Goal: Task Accomplishment & Management: Use online tool/utility

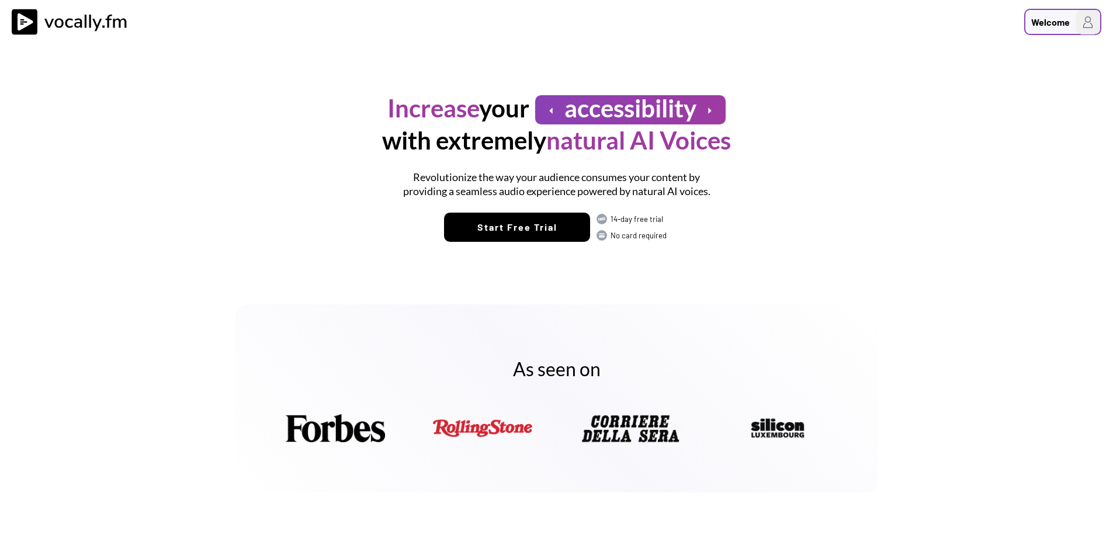
click at [1059, 27] on div "Welcome" at bounding box center [1050, 22] width 39 height 14
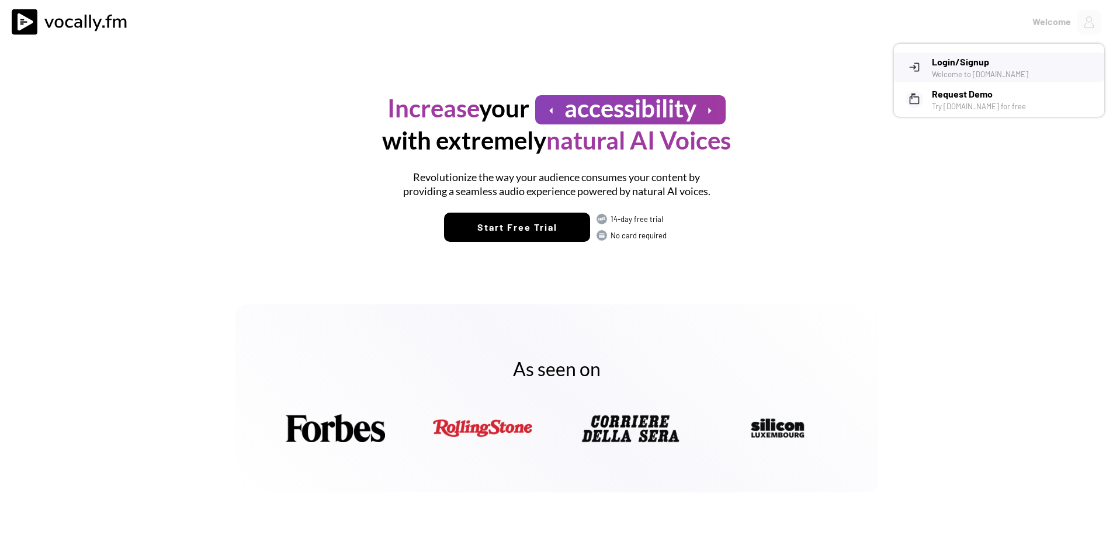
click at [1000, 58] on h3 "Login/Signup" at bounding box center [1014, 62] width 164 height 14
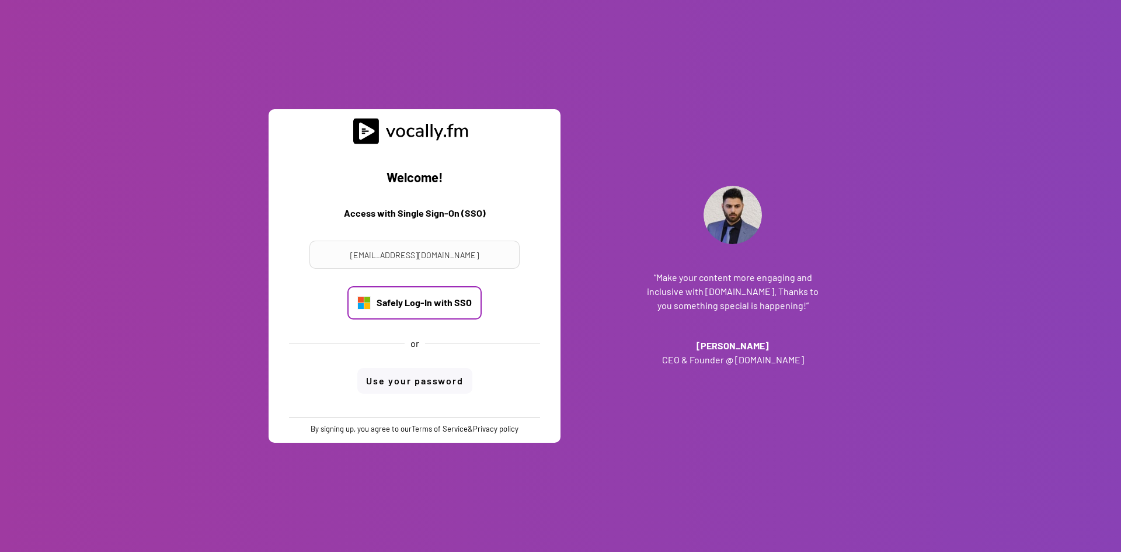
click at [427, 307] on div "Safely Log-In with SSO" at bounding box center [424, 302] width 95 height 13
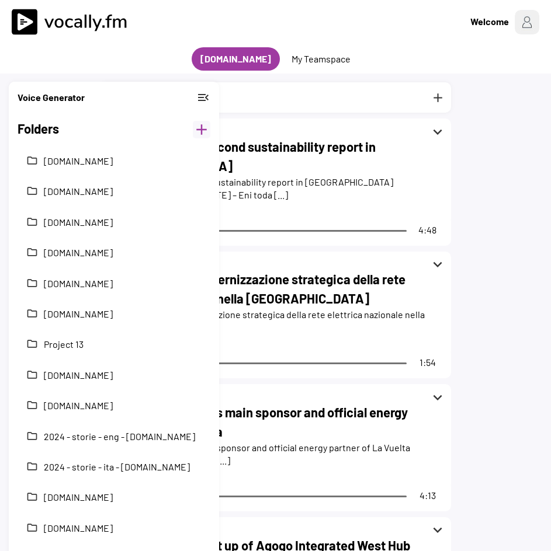
click at [199, 130] on button "add" at bounding box center [202, 130] width 18 height 18
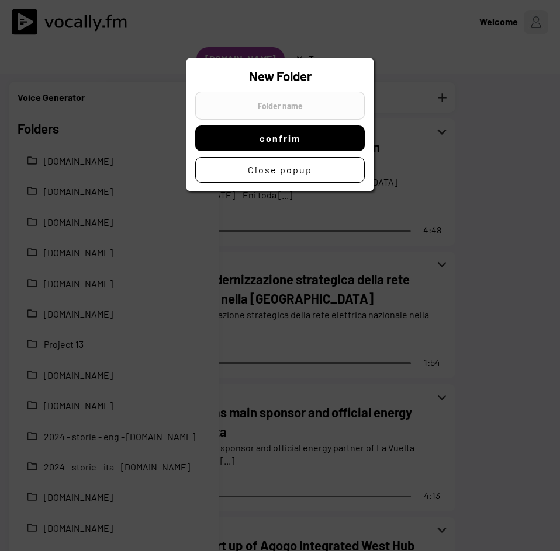
click at [533, 94] on div at bounding box center [280, 275] width 560 height 551
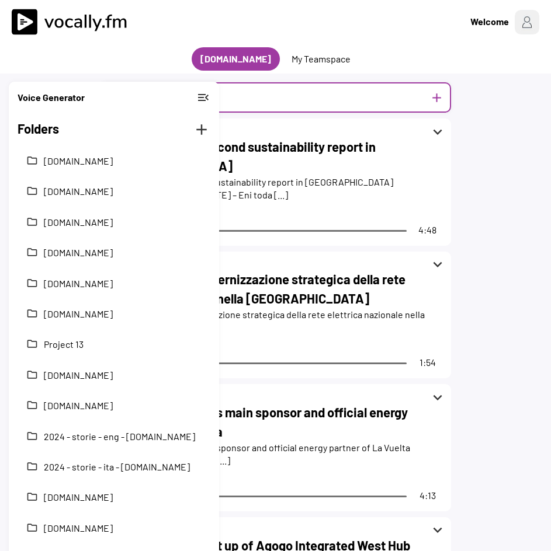
click at [439, 101] on button "add" at bounding box center [436, 98] width 15 height 15
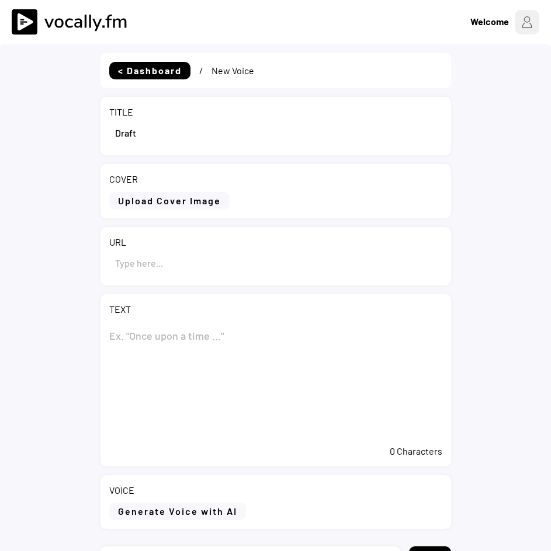
select select ""PLACEHOLDER_1427118222253""
click at [133, 134] on input "input" at bounding box center [275, 133] width 333 height 28
paste input "Plenitude annuncia l’avvio di un nuovo parco fotovoltaico da 50 MW"
type input "Plenitude annuncia l’avvio di un nuovo parco fotovoltaico da 50 MW"
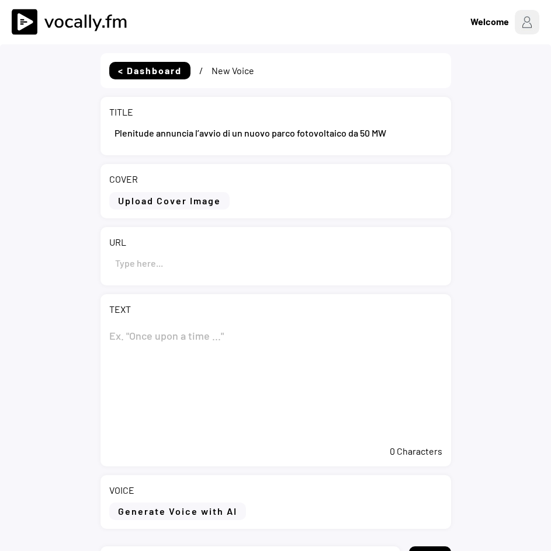
click at [122, 340] on textarea at bounding box center [275, 380] width 333 height 117
paste textarea "Plenitude annuncia l’avvio di un nuovo parco fotovoltaico da 50 MW"
click at [228, 384] on textarea "Plenitude annuncia l’avvio di un nuovo parco fotovoltaico da 50 MW" at bounding box center [275, 380] width 333 height 117
paste textarea "L’impianto fa parte della centrale ibrida da 247 MW in Kazakistan realizzata da…"
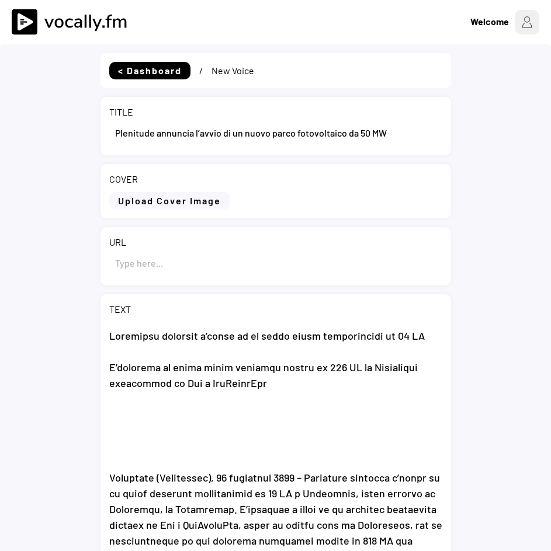
type textarea "Plenitude annuncia l’avvio di un nuovo parco fotovoltaico da 50 MW L’impianto f…"
click at [197, 266] on input "input" at bounding box center [275, 263] width 333 height 28
paste input "https://www.eni.com/it-IT/media/comunicati-stampa/2025/09/cs-plenitude-annuncia…"
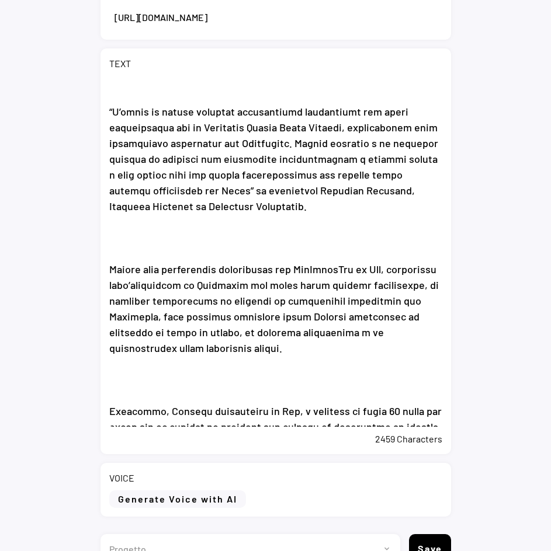
scroll to position [311, 0]
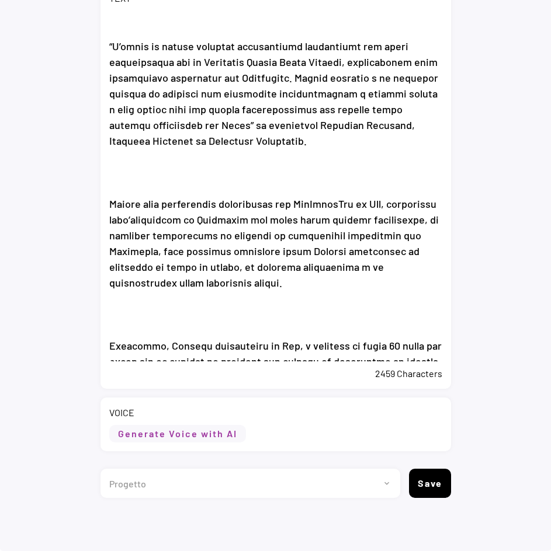
type input "https://www.eni.com/it-IT/media/comunicati-stampa/2025/09/cs-plenitude-annuncia…"
click at [140, 428] on button "Generate Voice with AI" at bounding box center [177, 434] width 137 height 18
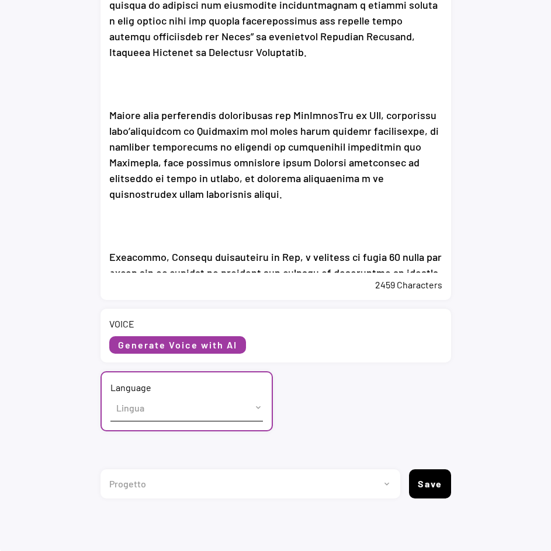
scroll to position [401, 0]
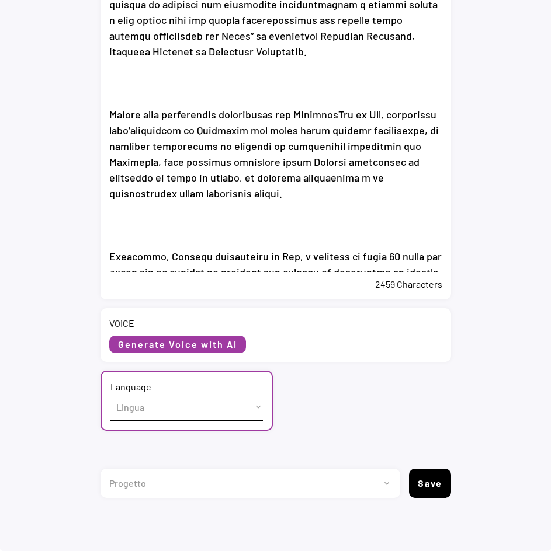
click at [131, 408] on select "Lingua English (US) French (France) Italian (Italy)" at bounding box center [186, 407] width 152 height 26
select select ""Italian (Italy)""
click at [110, 394] on select "Lingua English (US) French (France) Italian (Italy)" at bounding box center [186, 407] width 152 height 26
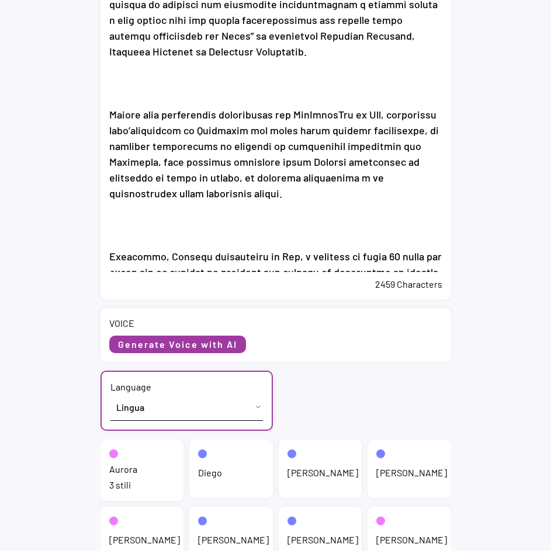
click at [143, 467] on div "Aurora 3 stili" at bounding box center [142, 470] width 84 height 61
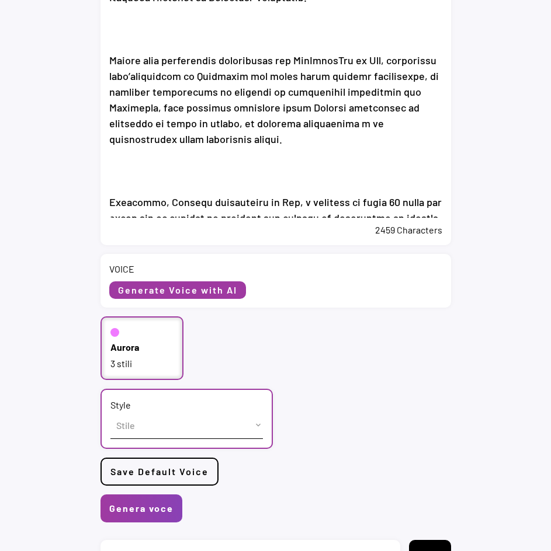
scroll to position [432, 0]
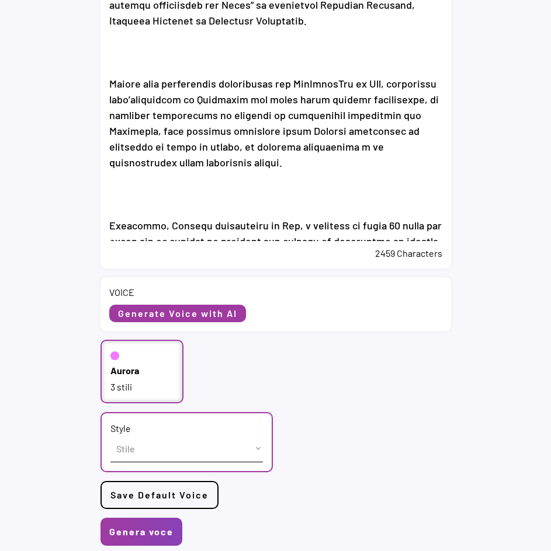
click at [246, 451] on select "Stile cheerful chat Default" at bounding box center [186, 449] width 152 height 26
select select ""chat""
click at [110, 436] on select "Stile cheerful chat Default" at bounding box center [186, 449] width 152 height 26
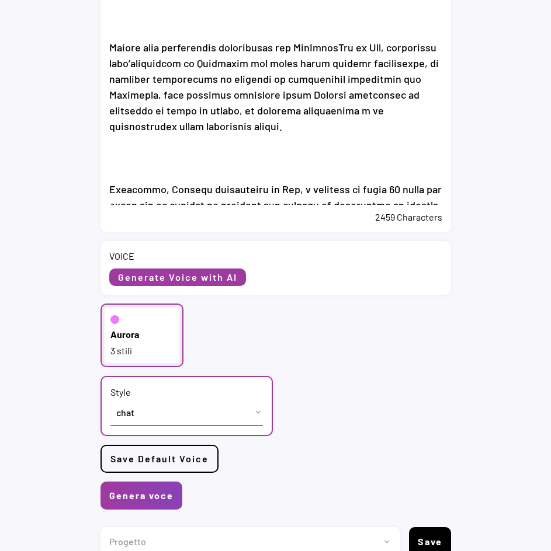
scroll to position [526, 0]
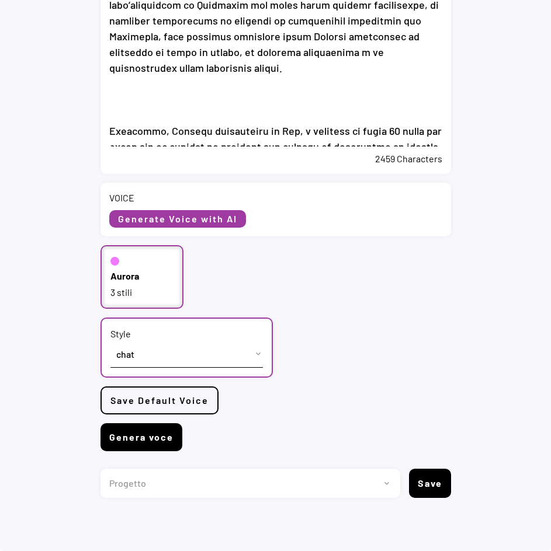
click at [147, 440] on button "Genera voce" at bounding box center [141, 437] width 82 height 28
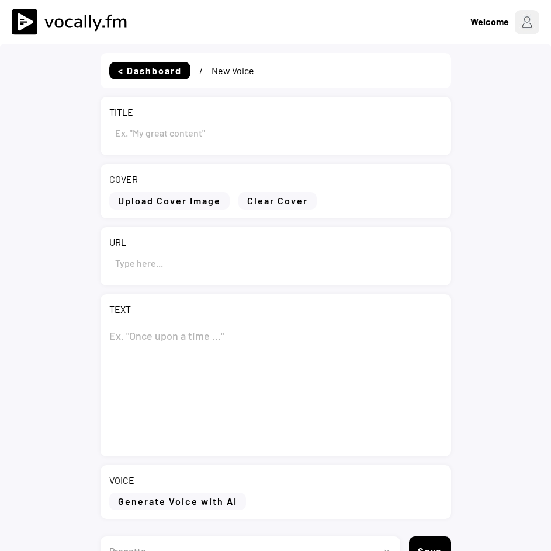
type input "Plenitude annuncia l’avvio di un nuovo parco fotovoltaico da 50 MW"
type input "[URL][DOMAIN_NAME]"
type textarea "Loremipsu dolorsit a’conse ad el seddo eiusm temporincidi ut 04 LA E’dolorema a…"
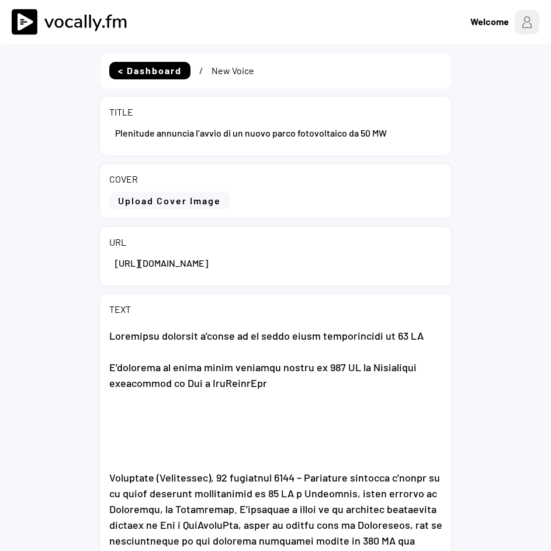
select select ""PLACEHOLDER_1427118222253""
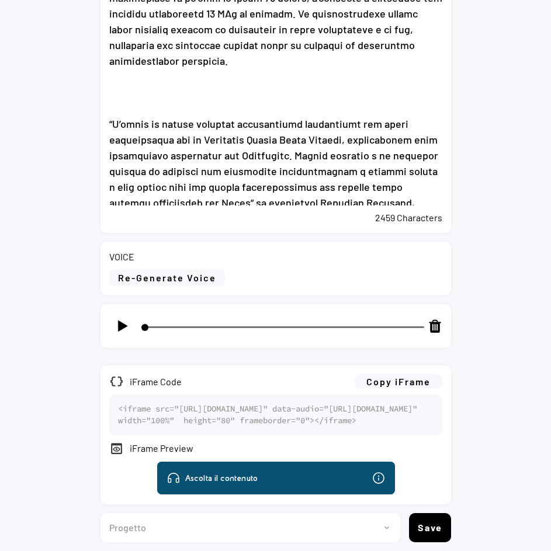
scroll to position [557, 0]
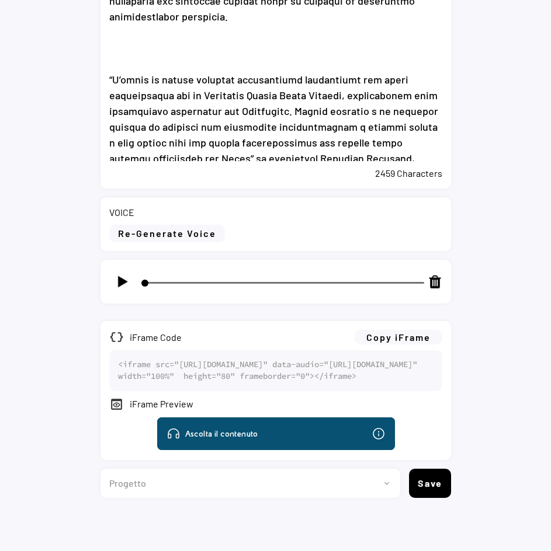
click at [126, 275] on img at bounding box center [122, 282] width 15 height 15
click at [124, 275] on img at bounding box center [122, 282] width 15 height 15
type input "2"
click at [375, 330] on button "Copy iFrame" at bounding box center [399, 337] width 88 height 15
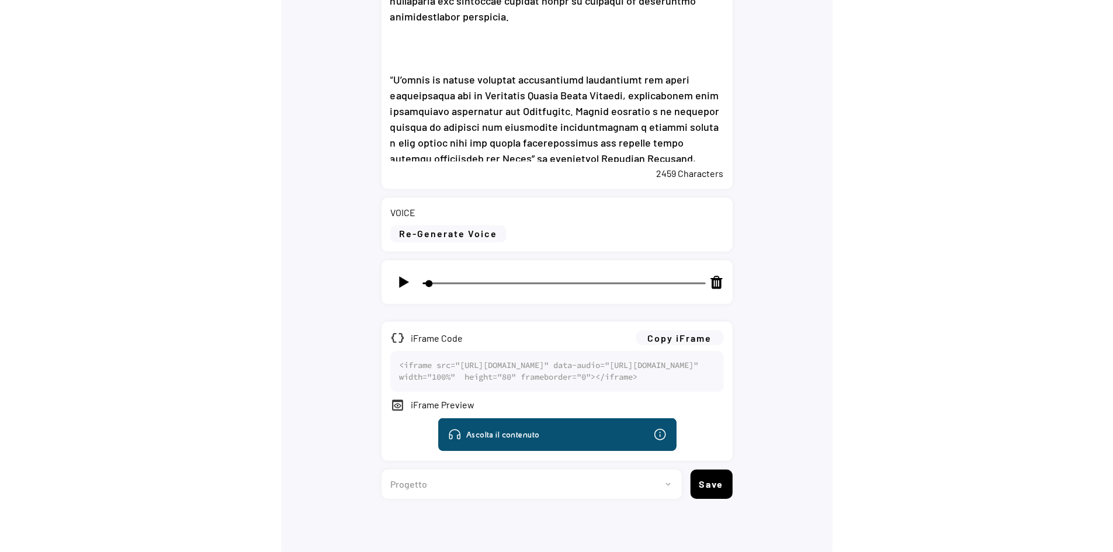
scroll to position [557, 0]
click at [550, 472] on select "Progetto 2023 - cs - eng - eni.com 2023 - cs - ita - eni.com 2023 - storie - it…" at bounding box center [526, 484] width 291 height 29
select select ""1348695171700984260__LOOKUP__1735904233799x559431839768379400""
click at [381, 470] on select "Progetto 2023 - cs - eng - eni.com 2023 - cs - ita - eni.com 2023 - storie - it…" at bounding box center [526, 484] width 291 height 29
click at [550, 483] on button "Save" at bounding box center [711, 484] width 42 height 29
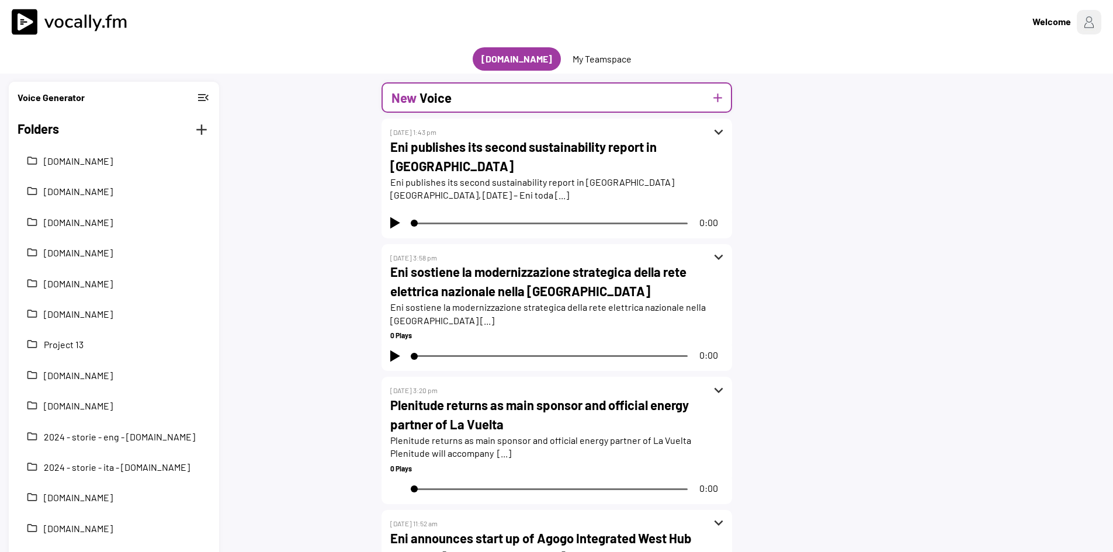
click at [568, 106] on div "New Voice add" at bounding box center [556, 97] width 350 height 30
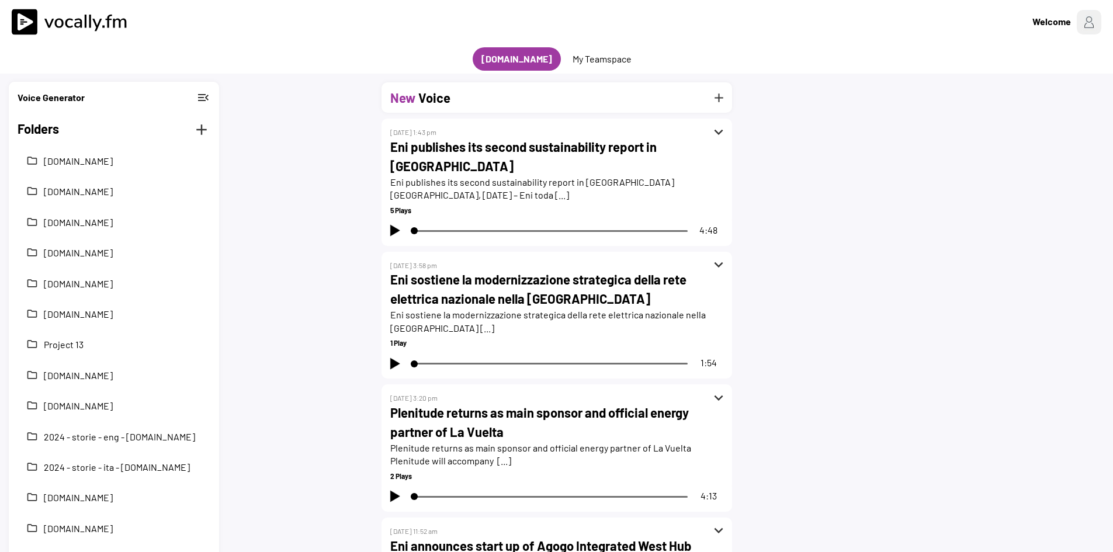
drag, startPoint x: 732, startPoint y: 98, endPoint x: 707, endPoint y: 99, distance: 25.1
click at [707, 99] on div "New Voice add" at bounding box center [556, 97] width 350 height 30
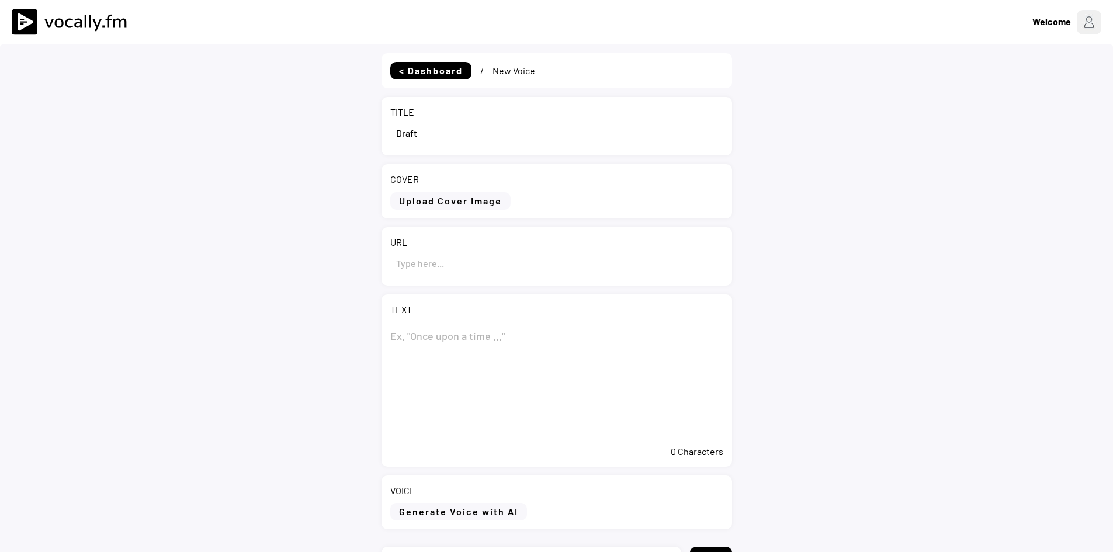
select select ""1348695171700984260__LOOKUP__1735904233799x559431839768379400""
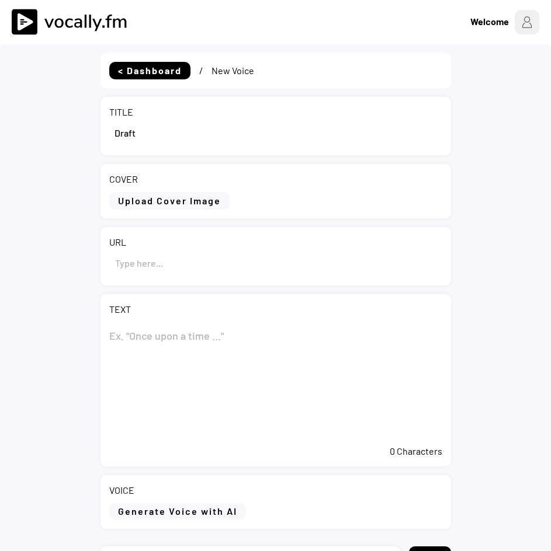
drag, startPoint x: 155, startPoint y: 134, endPoint x: 87, endPoint y: 135, distance: 67.8
click at [87, 135] on div "< Dashboard / New Voice TITLE COVER Upload Cover Image Clear Cover URL TEXT 0 C…" at bounding box center [275, 336] width 551 height 585
paste input "Plenitude announces the commissioning of a 50 MW Solar Power Plant"
type input "Plenitude announces the commissioning of a 50 MW Solar Power Plant"
click at [159, 333] on textarea at bounding box center [275, 380] width 333 height 117
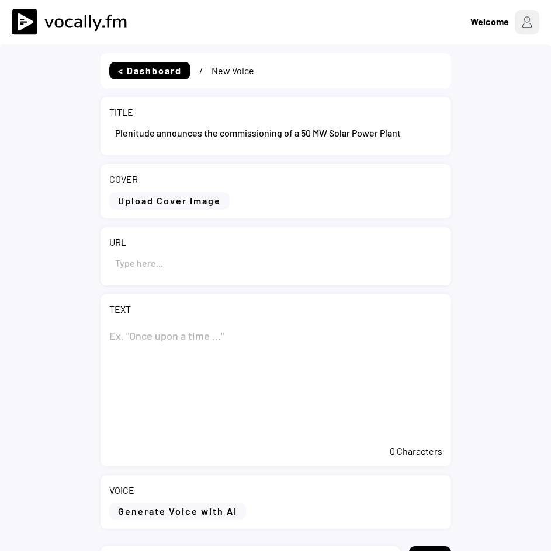
paste textarea "Plenitude announces the commissioning of a 50 MW Solar Power Plant"
type textarea "Plenitude announces the commissioning of a 50 MW Solar Power Plant"
click at [173, 277] on input "input" at bounding box center [275, 263] width 333 height 28
paste input "https://www.eni.com/en-IT/media/press-release/2025/09/pr-plenitude-announces-co…"
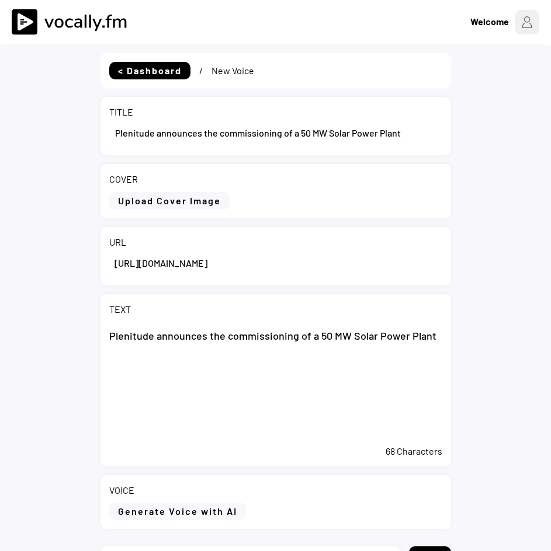
scroll to position [0, 217]
type input "https://www.eni.com/en-IT/media/press-release/2025/09/pr-plenitude-announces-co…"
click at [304, 385] on textarea "Plenitude announces the commissioning of a 50 MW Solar Power Plant" at bounding box center [275, 380] width 333 height 117
click at [203, 410] on textarea "Plenitude announces the commissioning of a 50 MW Solar Power Plant" at bounding box center [275, 380] width 333 height 117
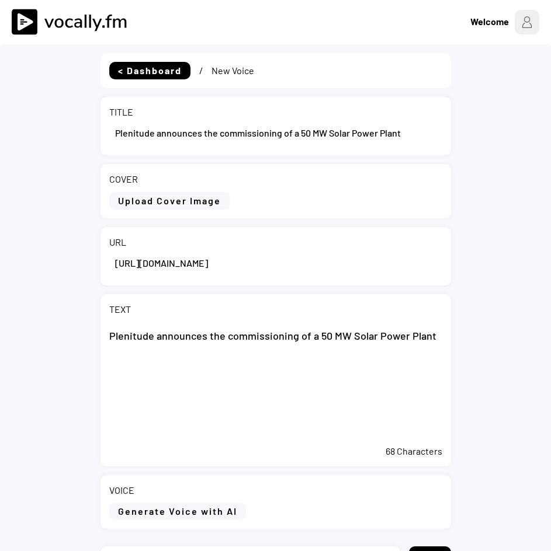
paste textarea "The plant is part of the 247 MW hybrid power facility in Kazakhstan developed b…"
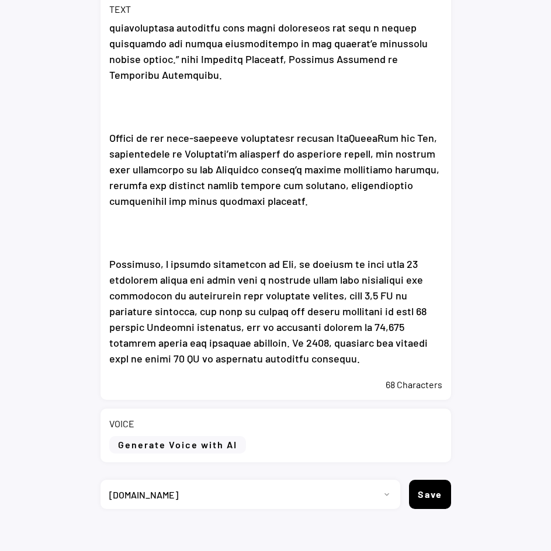
scroll to position [311, 0]
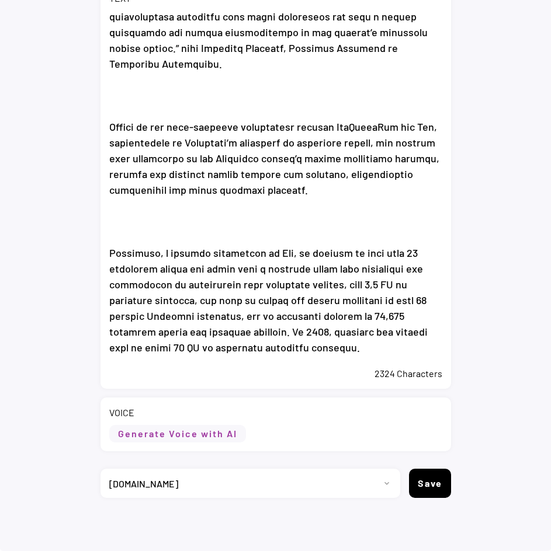
type textarea "Plenitude announces the commissioning of a 50 MW Solar Power Plant The plant is…"
click at [218, 438] on button "Generate Voice with AI" at bounding box center [177, 434] width 137 height 18
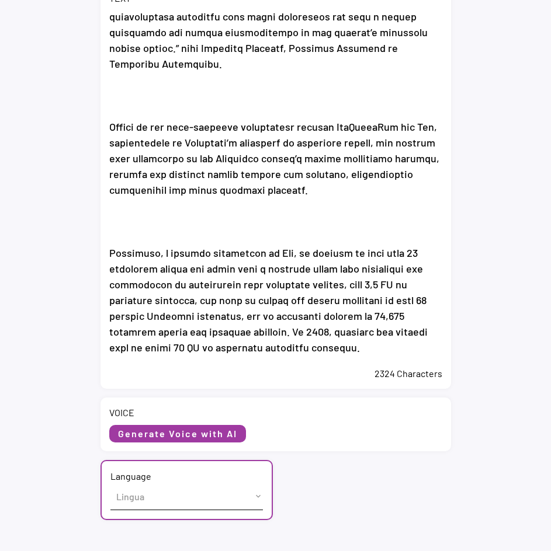
click at [138, 499] on select "Lingua English (US) French (France) Italian (Italy)" at bounding box center [186, 497] width 152 height 26
select select ""English (US)""
click at [110, 484] on select "Lingua English (US) French (France) Italian (Italy)" at bounding box center [186, 497] width 152 height 26
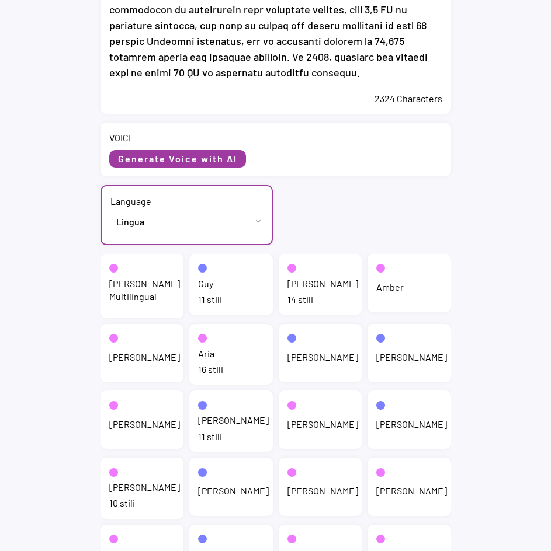
scroll to position [603, 0]
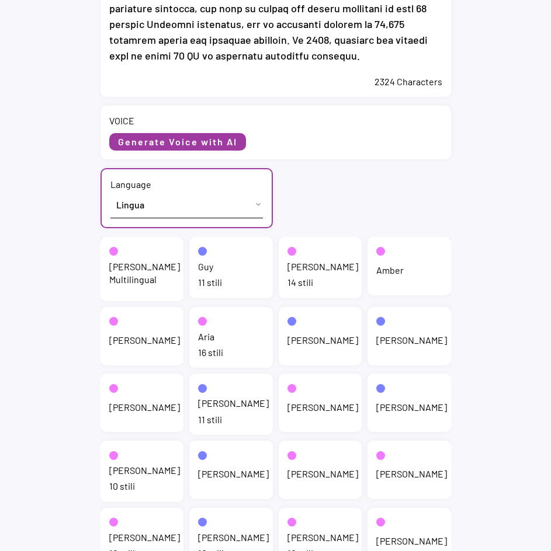
click at [134, 277] on div "Jenny Multilingual" at bounding box center [144, 273] width 71 height 26
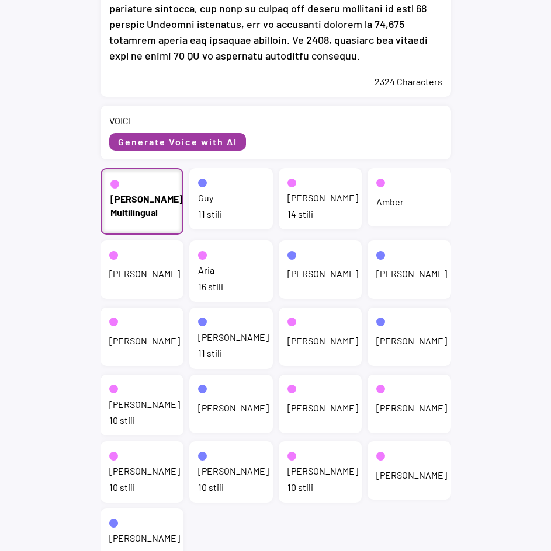
scroll to position [460, 0]
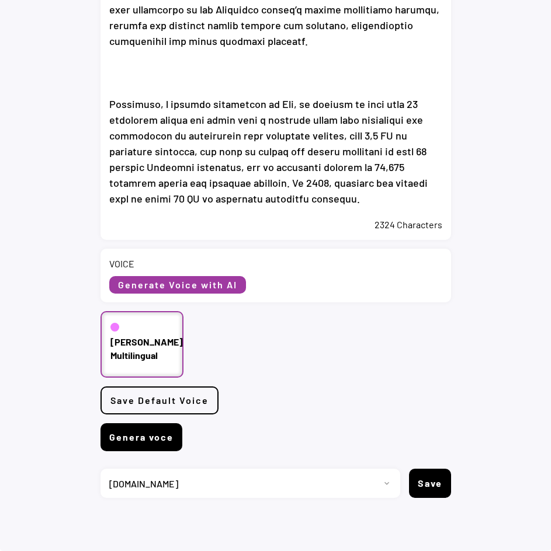
click at [161, 443] on button "Genera voce" at bounding box center [141, 437] width 82 height 28
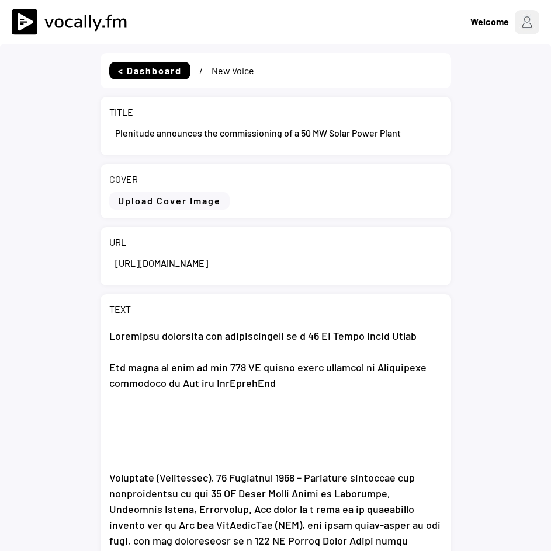
select select ""1348695171700984260__LOOKUP__1735904233799x559431839768379400""
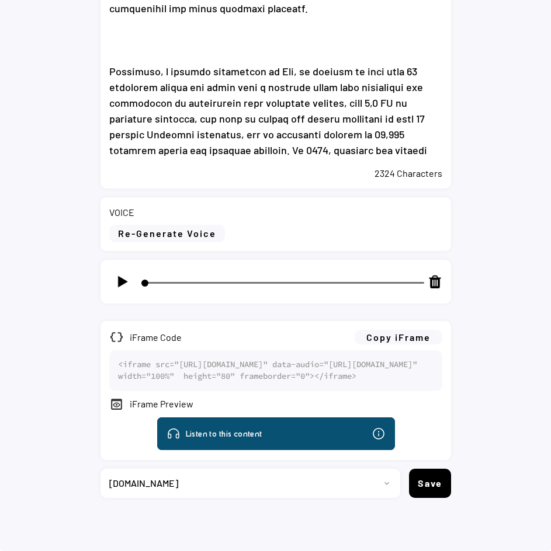
scroll to position [557, 0]
click at [118, 275] on img at bounding box center [122, 282] width 15 height 15
click at [120, 275] on img at bounding box center [122, 282] width 15 height 15
type input "3"
click at [406, 330] on button "Copy iFrame" at bounding box center [399, 337] width 88 height 15
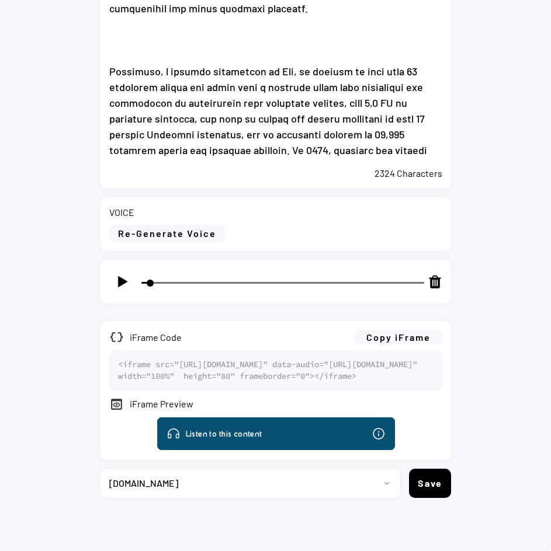
click at [200, 481] on select "Progetto 2023 - cs - eng - eni.com 2023 - cs - ita - eni.com 2023 - storie - it…" at bounding box center [245, 483] width 291 height 29
select select ""1348695171700984260__LOOKUP__1735904392009x606523124540768300""
click at [100, 469] on select "Progetto 2023 - cs - eng - eni.com 2023 - cs - ita - eni.com 2023 - storie - it…" at bounding box center [245, 483] width 291 height 29
click at [374, 485] on select "Progetto 2023 - cs - eng - eni.com 2023 - cs - ita - eni.com 2023 - storie - it…" at bounding box center [245, 483] width 291 height 29
click at [333, 543] on div "< Dashboard / New Voice TITLE COVER Upload Cover Image Clear Cover URL TEXT 232…" at bounding box center [275, 42] width 551 height 1019
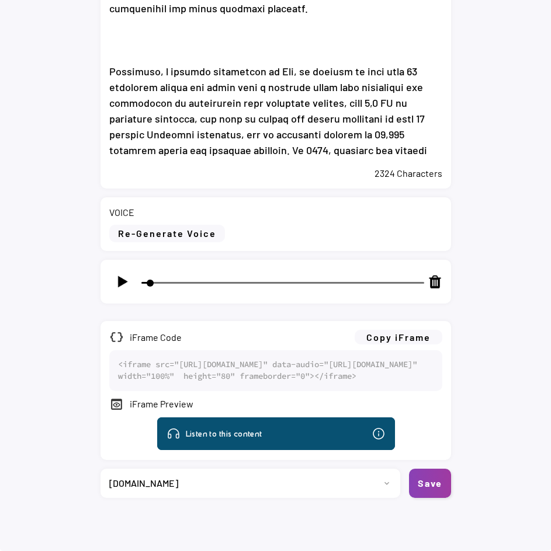
click at [428, 477] on button "Save" at bounding box center [430, 483] width 42 height 29
